Goal: Navigation & Orientation: Find specific page/section

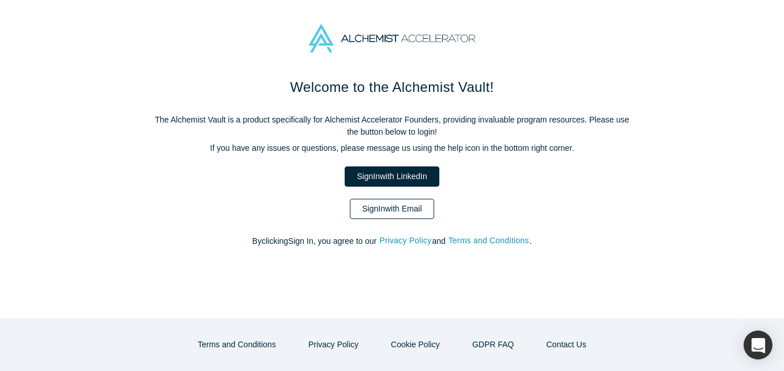
click at [382, 210] on link "Sign In with Email" at bounding box center [392, 209] width 84 height 20
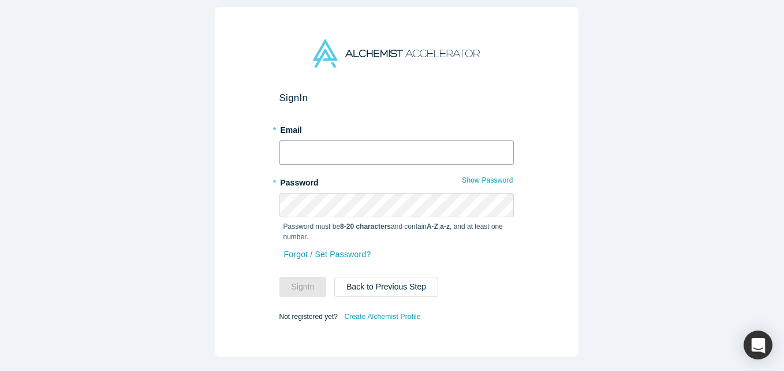
click at [322, 145] on input "text" at bounding box center [397, 152] width 235 height 24
type input "[EMAIL_ADDRESS][DOMAIN_NAME]"
click at [280, 277] on button "Sign In" at bounding box center [303, 287] width 47 height 20
